Goal: Navigation & Orientation: Find specific page/section

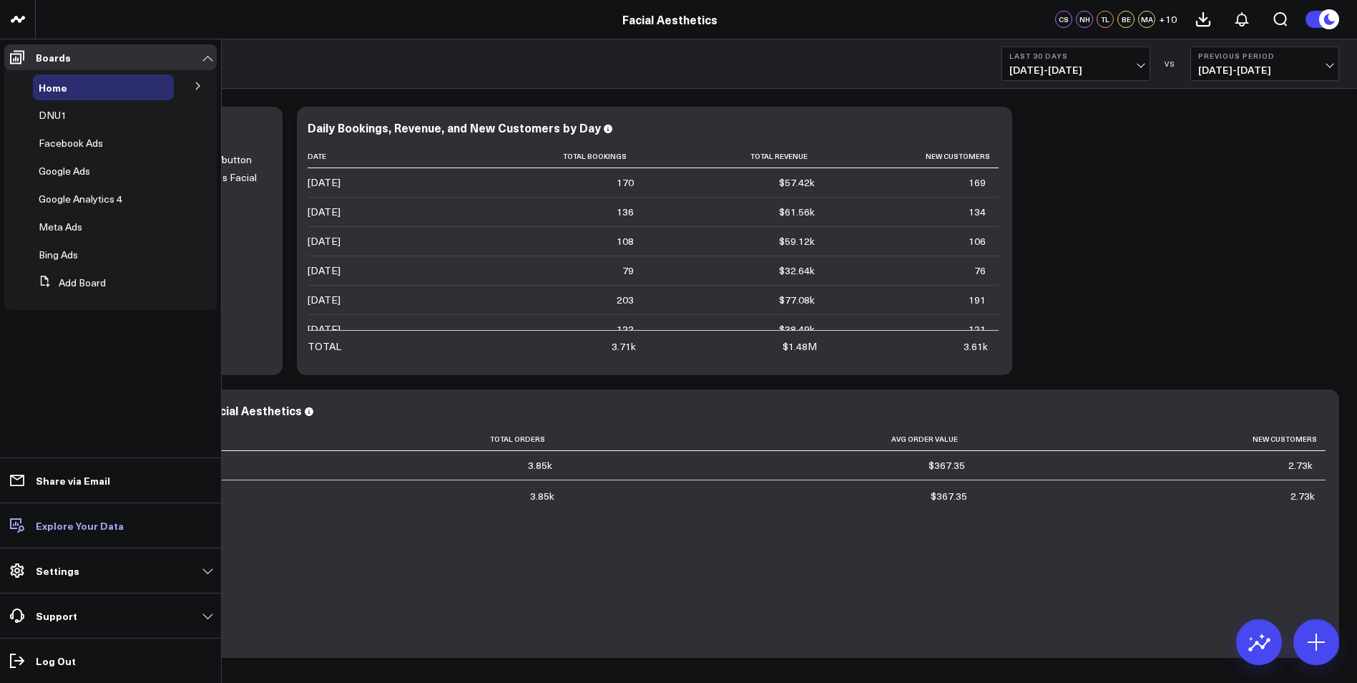
click at [55, 525] on p "Explore Your Data" at bounding box center [80, 524] width 88 height 11
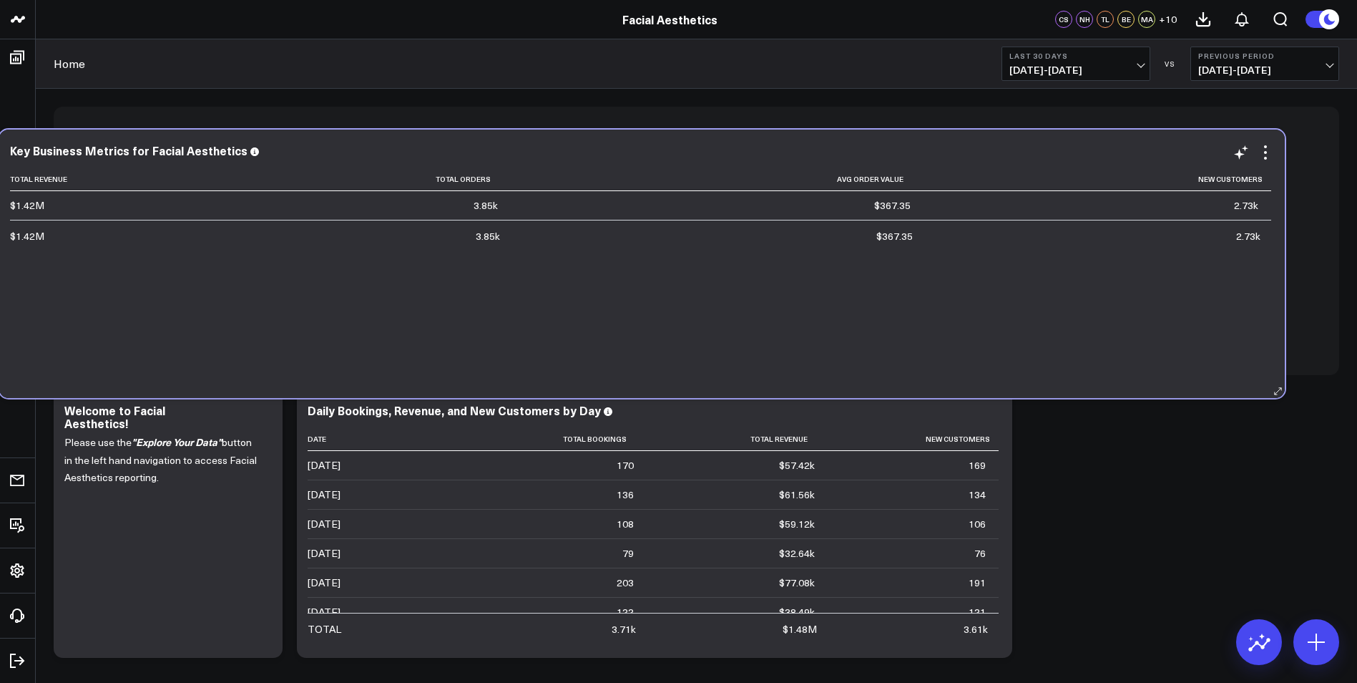
drag, startPoint x: 394, startPoint y: 421, endPoint x: 340, endPoint y: 161, distance: 265.4
click at [340, 161] on div "Key Business Metrics for Facial Aesthetics Total Revenue Total Orders Avg Order…" at bounding box center [642, 264] width 1264 height 240
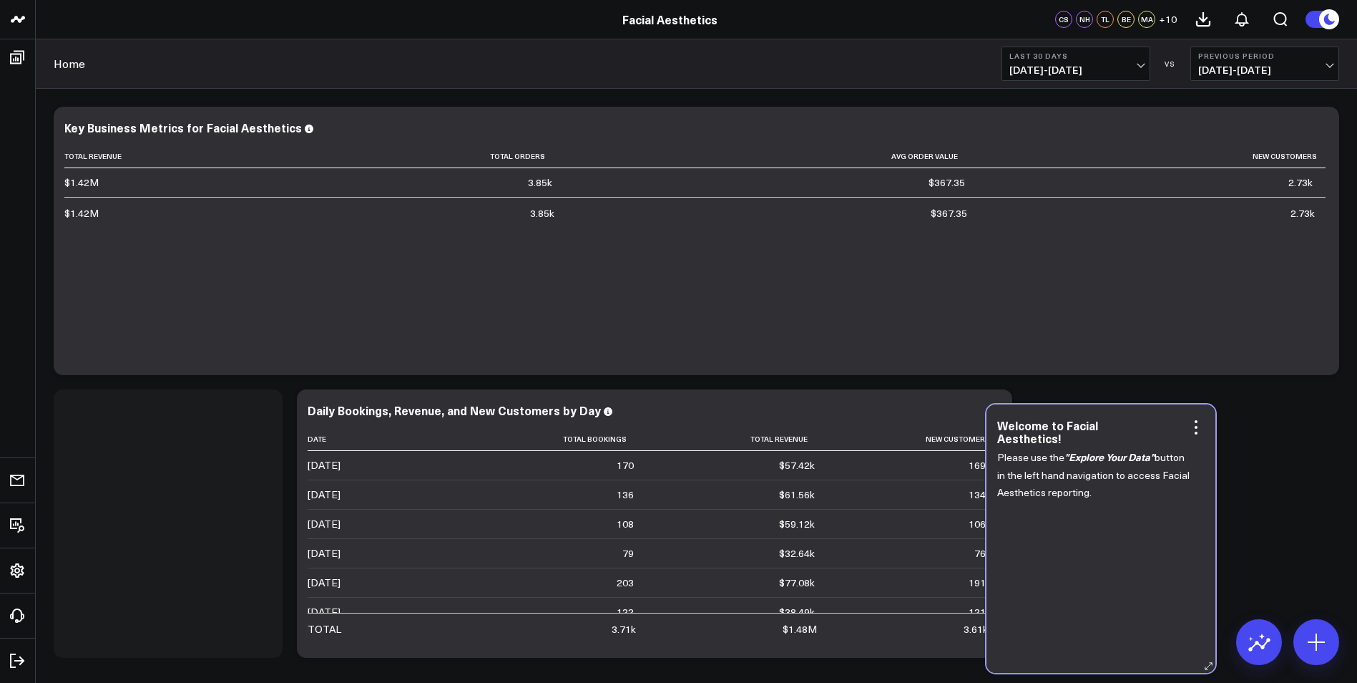
drag, startPoint x: 246, startPoint y: 404, endPoint x: 1179, endPoint y: 419, distance: 933.1
click at [1179, 419] on div "Welcome to Facial Aesthetics!" at bounding box center [1100, 432] width 207 height 26
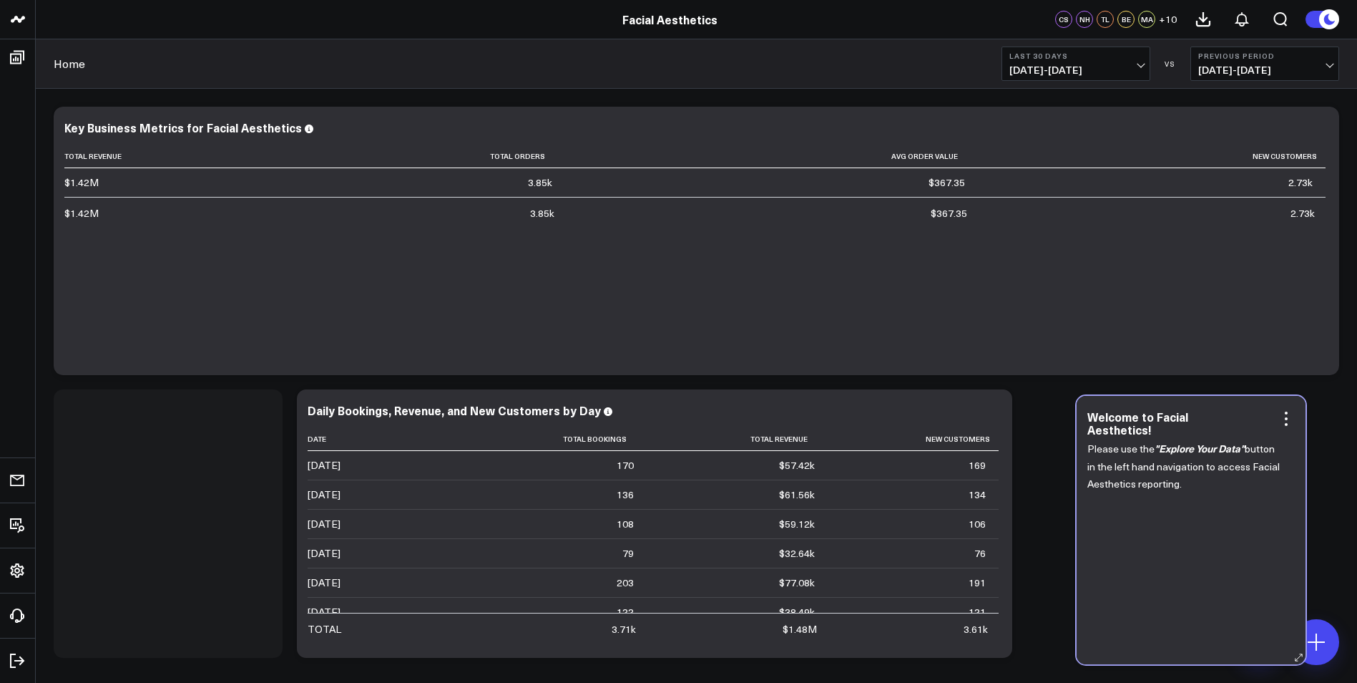
drag, startPoint x: 183, startPoint y: 404, endPoint x: 1203, endPoint y: 411, distance: 1020.3
click at [1203, 411] on div "Welcome to Facial Aesthetics!" at bounding box center [1191, 423] width 207 height 26
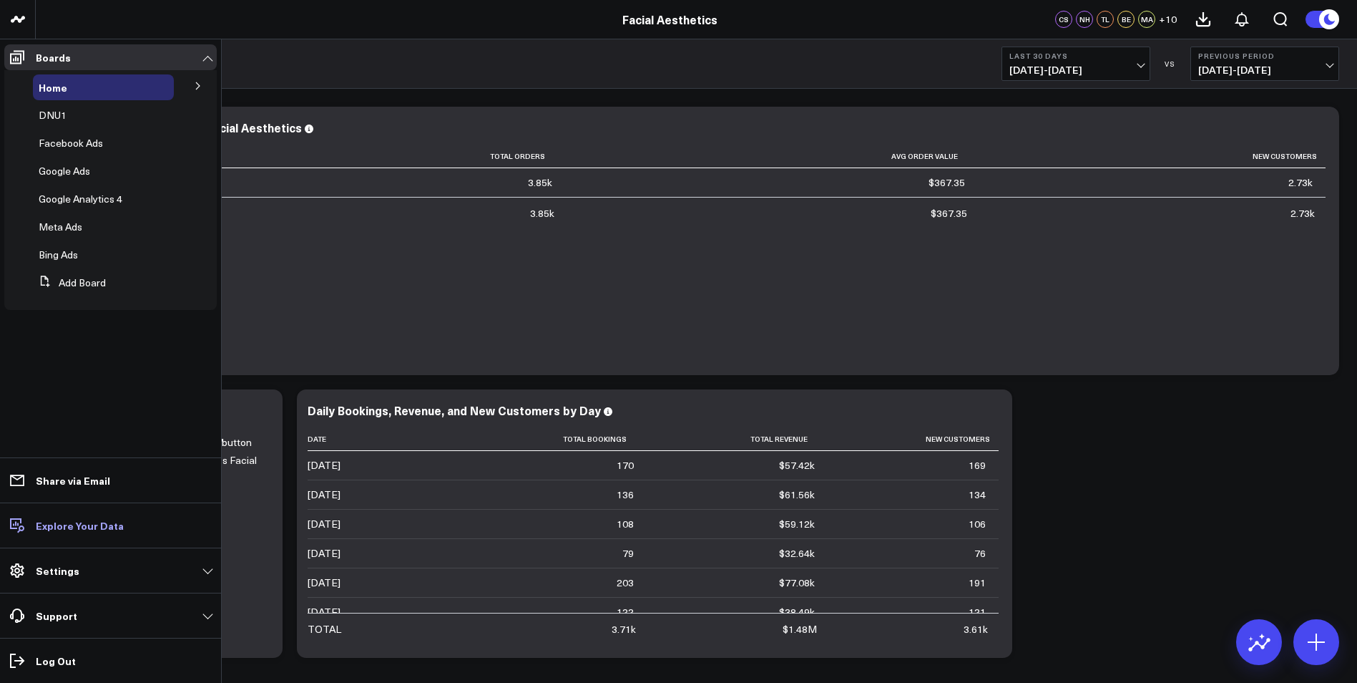
click at [63, 525] on p "Explore Your Data" at bounding box center [80, 524] width 88 height 11
